Goal: Find specific page/section: Find specific page/section

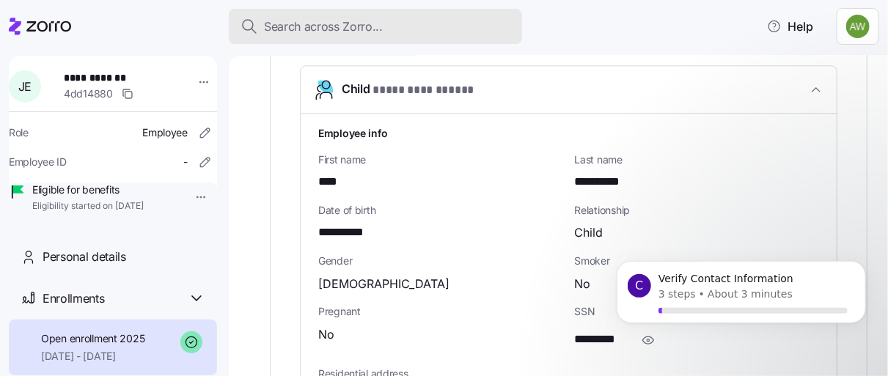
click at [280, 21] on span "Search across Zorro..." at bounding box center [323, 27] width 119 height 18
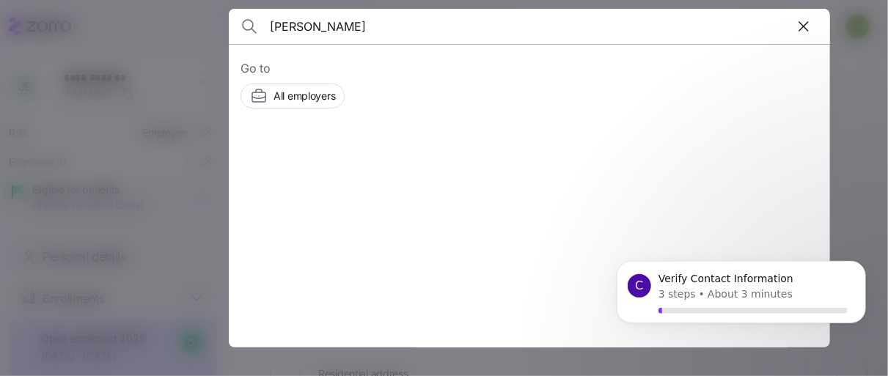
type input "[PERSON_NAME]"
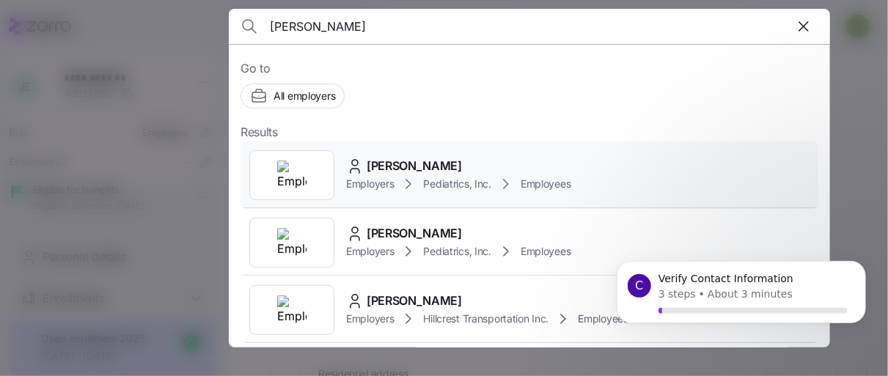
click at [359, 177] on span "Employers" at bounding box center [370, 184] width 48 height 15
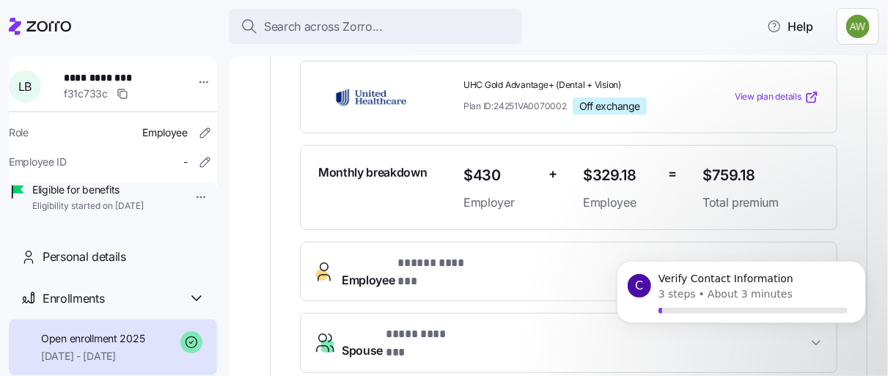
scroll to position [343, 0]
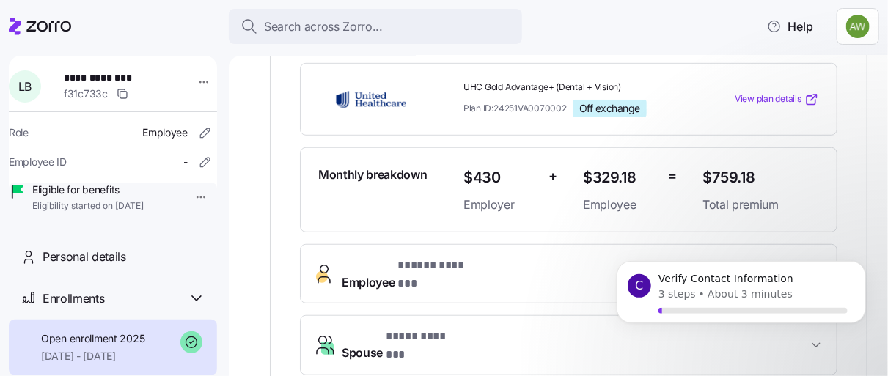
click at [472, 257] on span "* ***** ******* *" at bounding box center [437, 266] width 81 height 18
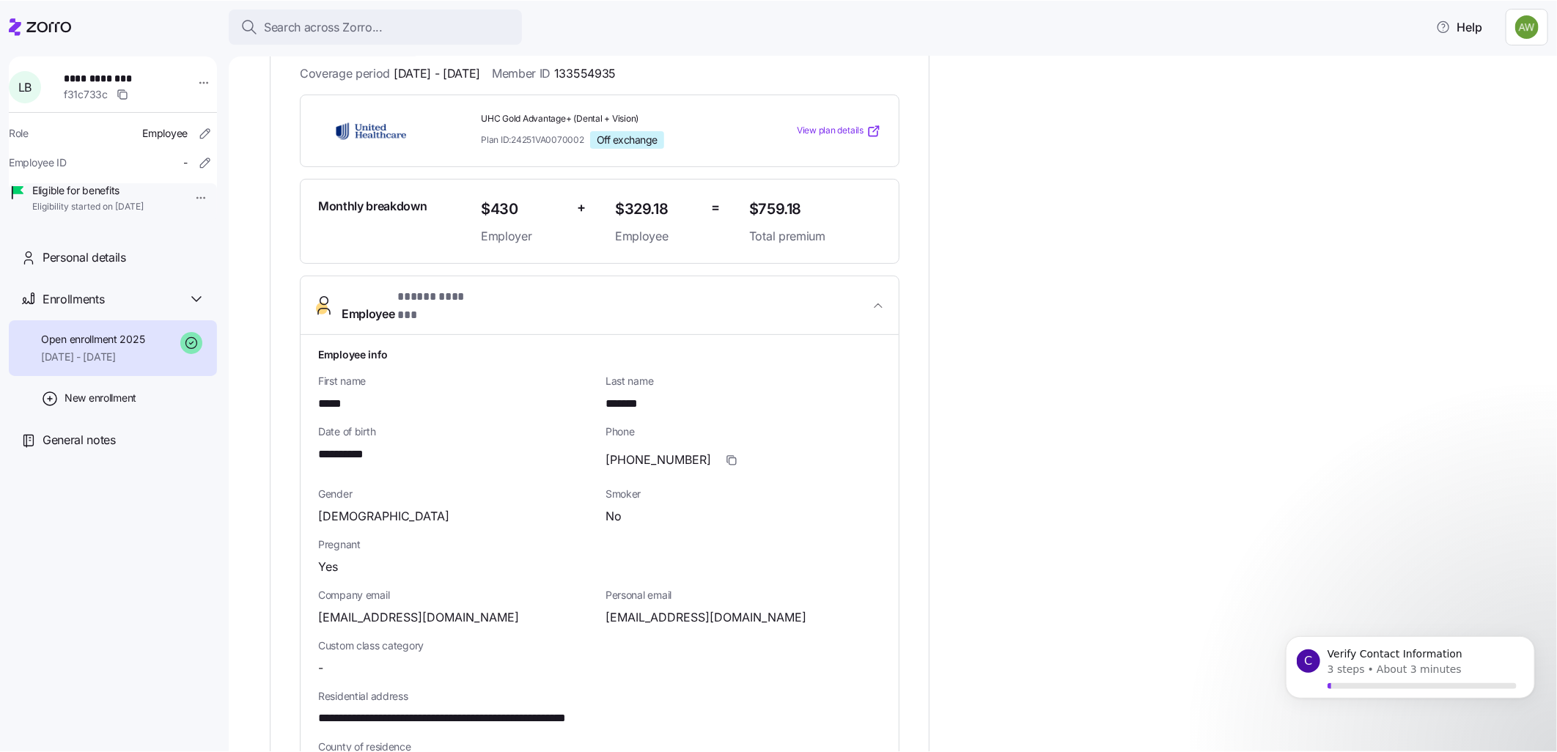
scroll to position [312, 0]
